Goal: Navigation & Orientation: Understand site structure

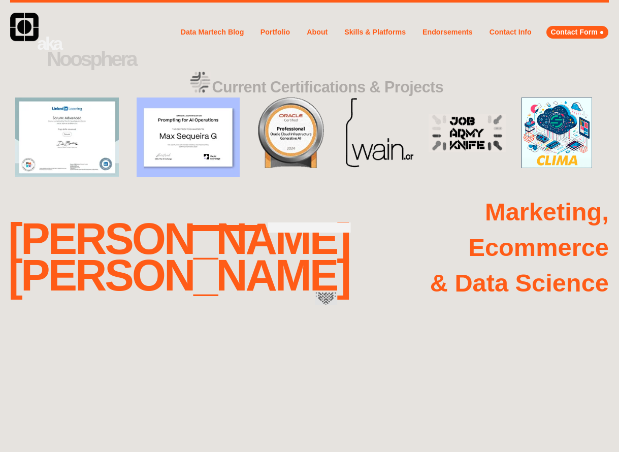
click at [282, 29] on link "Portfolio" at bounding box center [275, 32] width 34 height 17
click at [282, 32] on link "Portfolio" at bounding box center [275, 32] width 34 height 17
click at [322, 35] on link "About" at bounding box center [317, 32] width 25 height 13
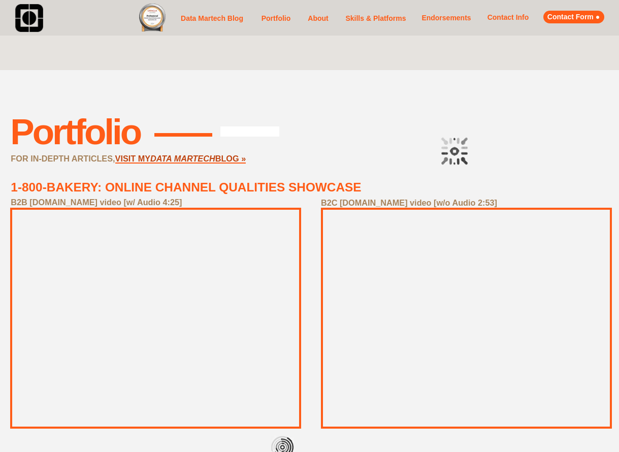
scroll to position [267, 0]
